Goal: Transaction & Acquisition: Obtain resource

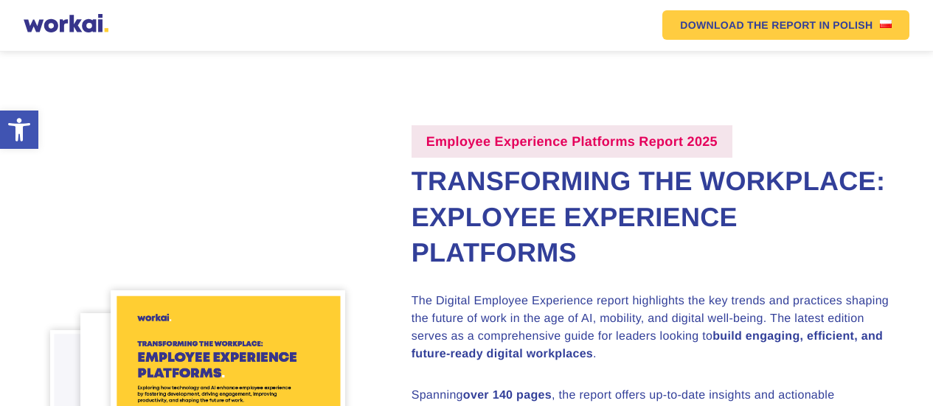
scroll to position [468, 0]
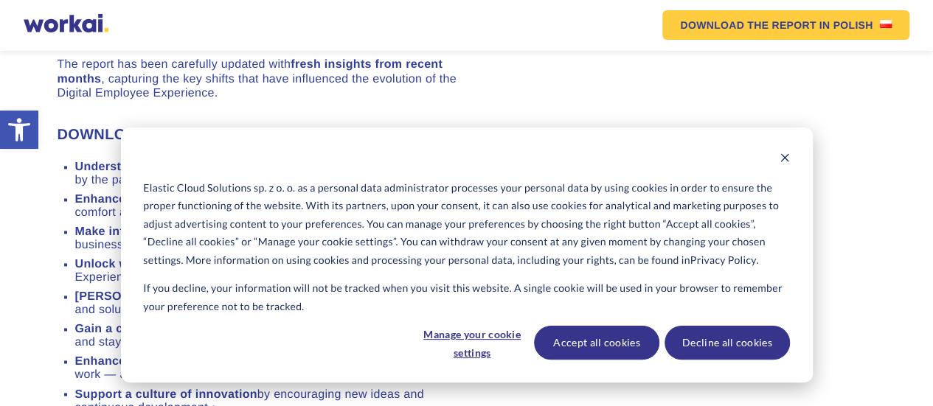
scroll to position [0, 0]
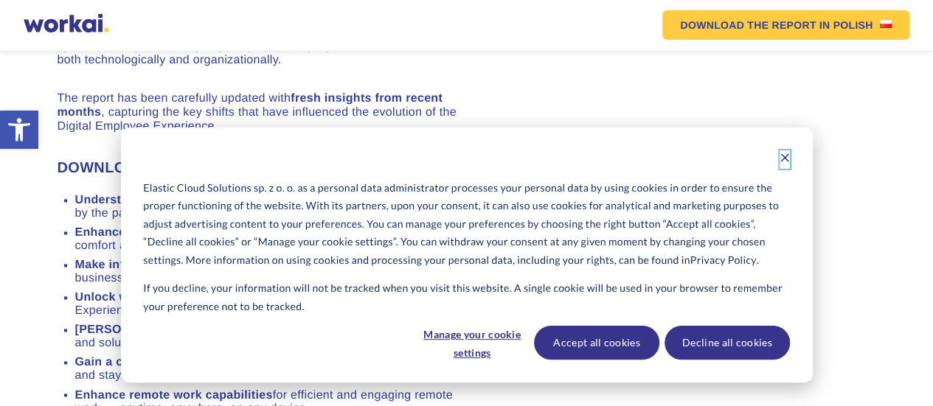
click at [785, 162] on icon "Dismiss cookie banner" at bounding box center [785, 158] width 10 height 10
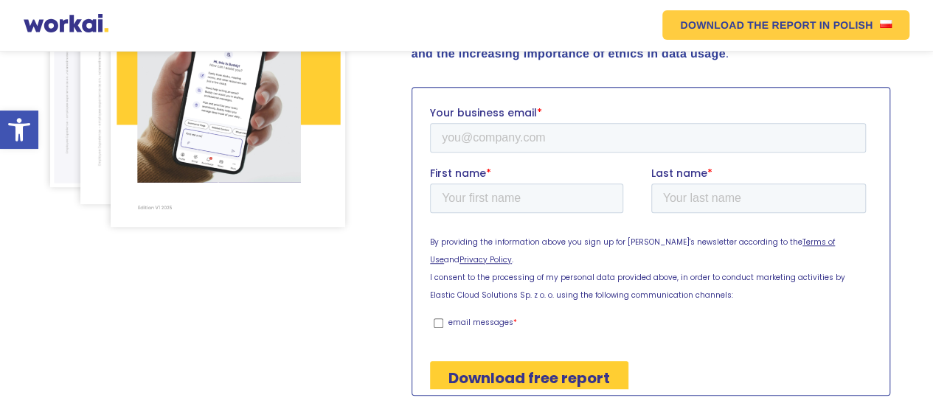
scroll to position [434, 0]
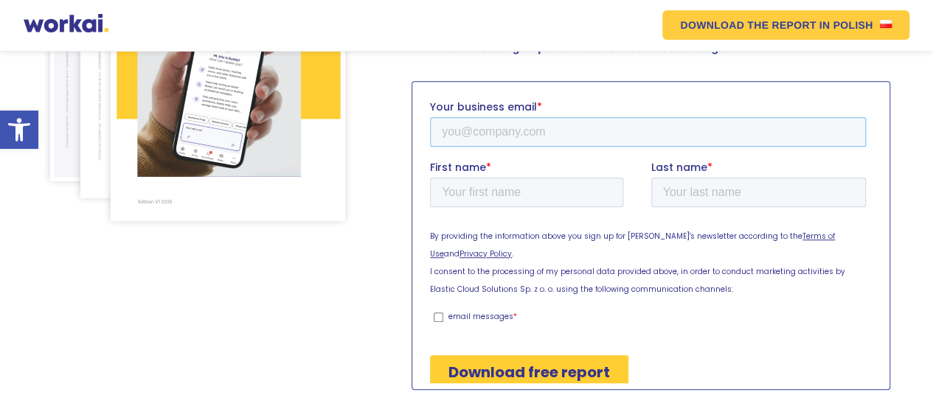
click at [585, 131] on input "Your business email *" at bounding box center [647, 132] width 436 height 30
type input "[EMAIL_ADDRESS][MEDICAL_DATA][DOMAIN_NAME]"
click at [542, 195] on input "First name *" at bounding box center [525, 192] width 193 height 30
type input "Glory"
click at [693, 196] on input "Last name *" at bounding box center [757, 192] width 215 height 30
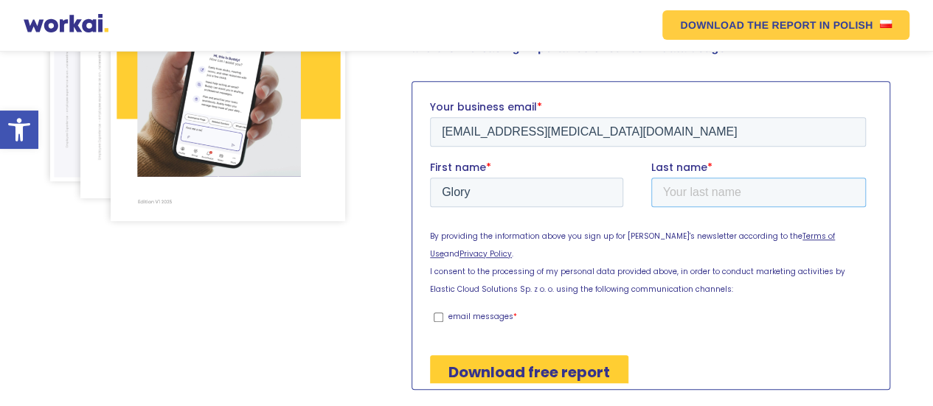
click at [693, 196] on input "Last name *" at bounding box center [757, 192] width 215 height 30
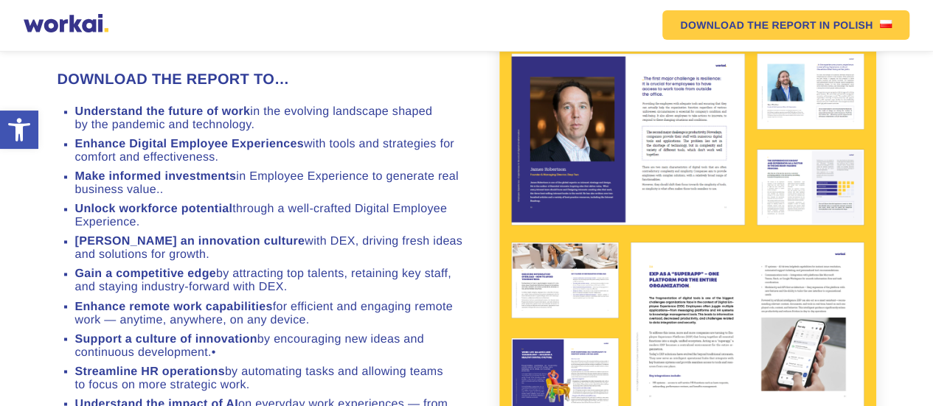
scroll to position [1106, 0]
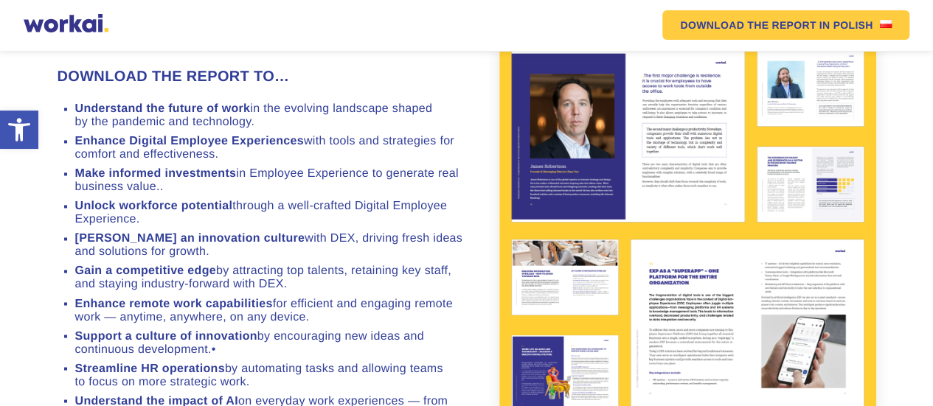
type input "[MEDICAL_DATA]"
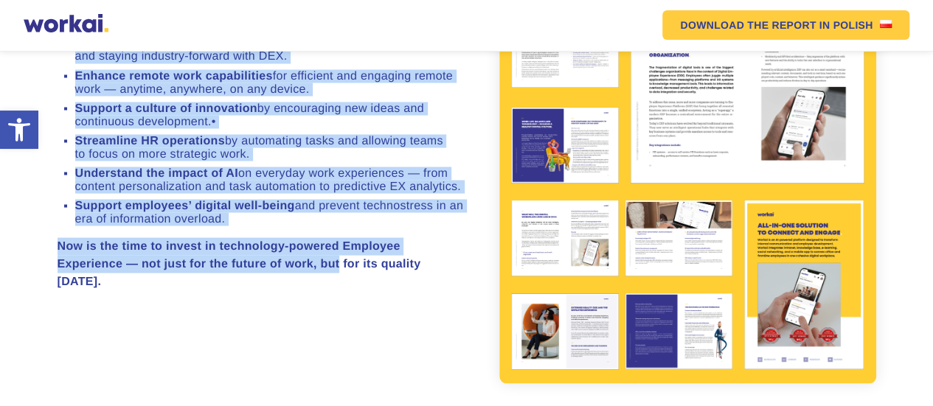
scroll to position [1428, 0]
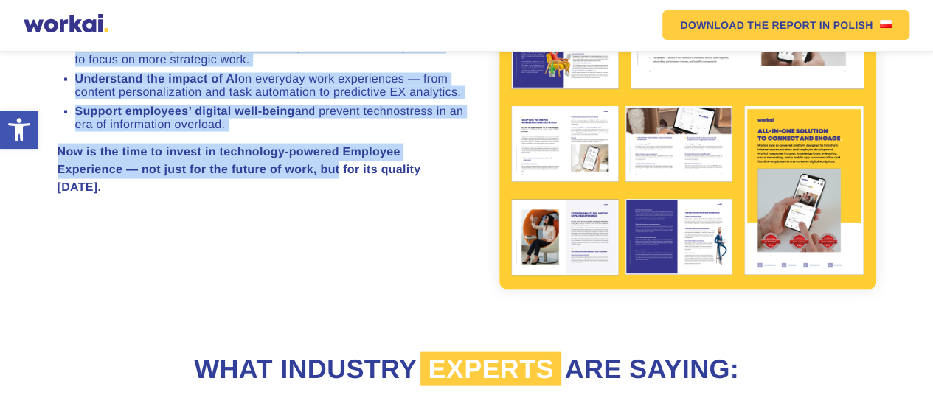
drag, startPoint x: 58, startPoint y: 80, endPoint x: 349, endPoint y: 139, distance: 297.2
copy div "LOREMIPS DOL SITAME CO… Adipiscing eli seddoe te inci ut lab etdolore magnaaliq…"
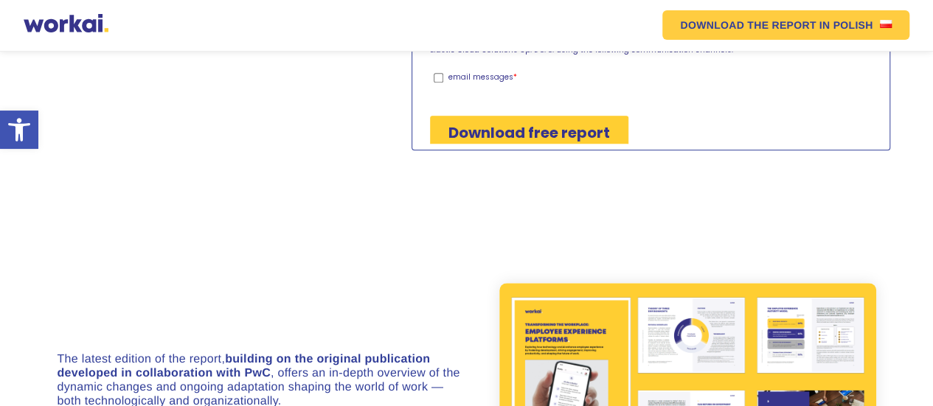
scroll to position [136, 0]
